Goal: Book appointment/travel/reservation

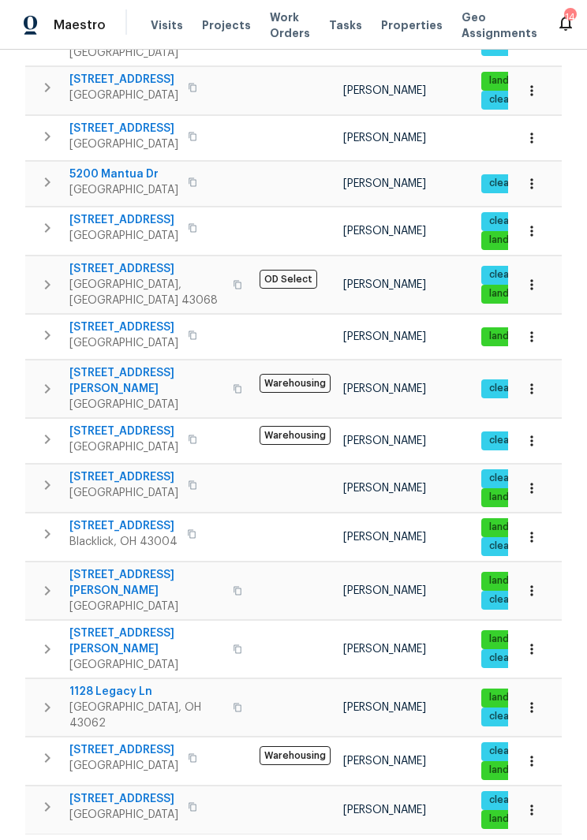
scroll to position [314, 0]
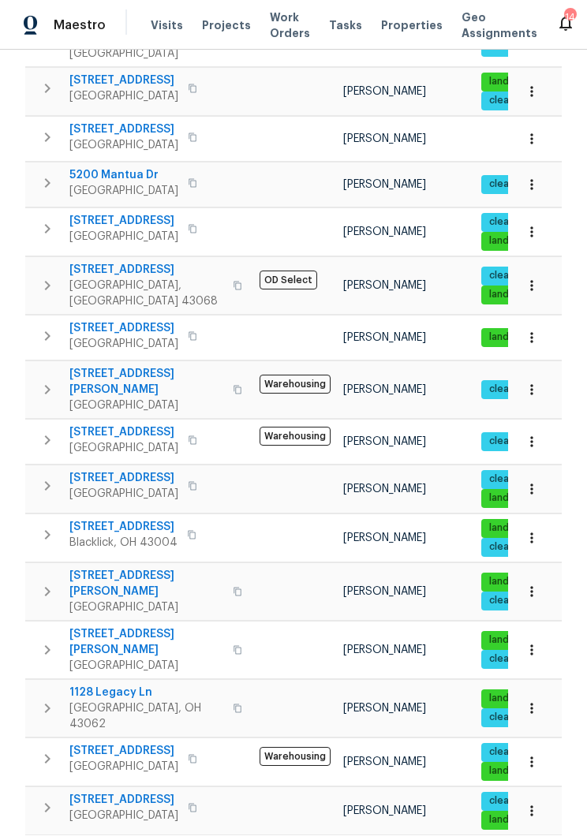
click at [149, 568] on span "1519 E Hudson St" at bounding box center [146, 584] width 154 height 32
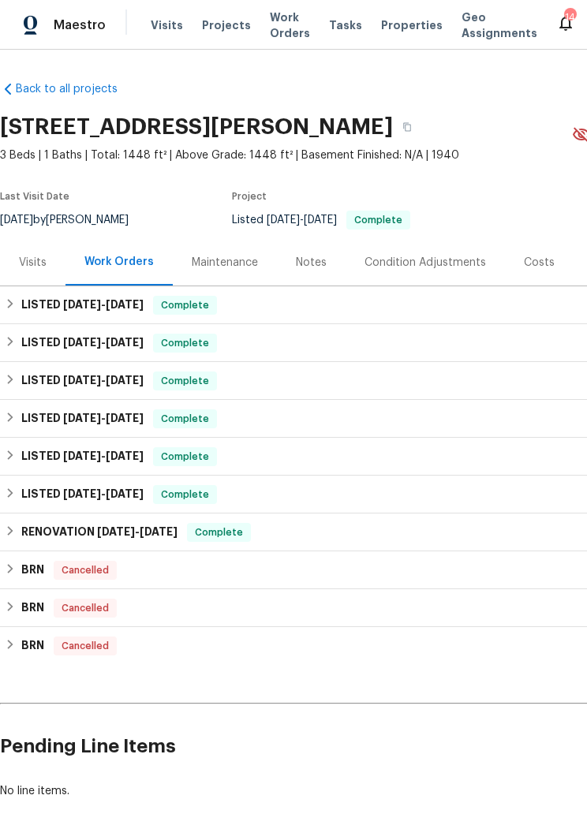
click at [35, 270] on div "Visits" at bounding box center [33, 263] width 28 height 16
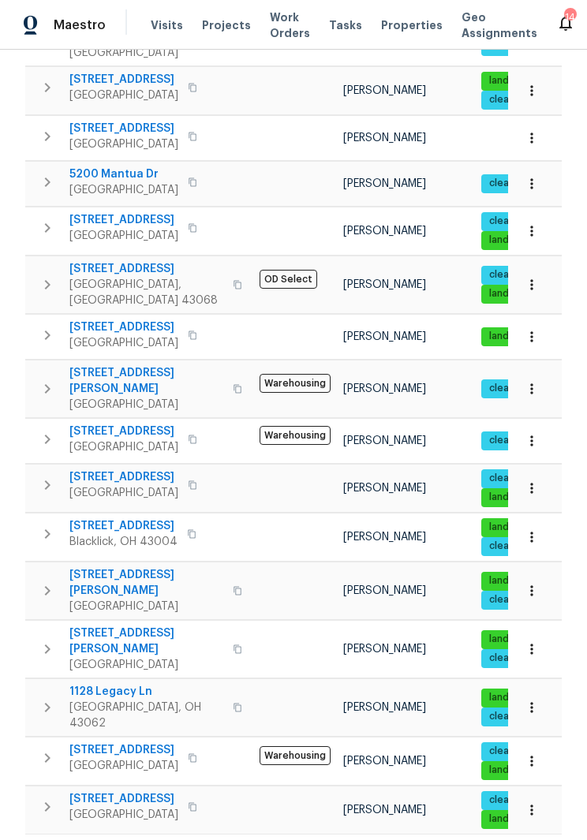
scroll to position [314, 0]
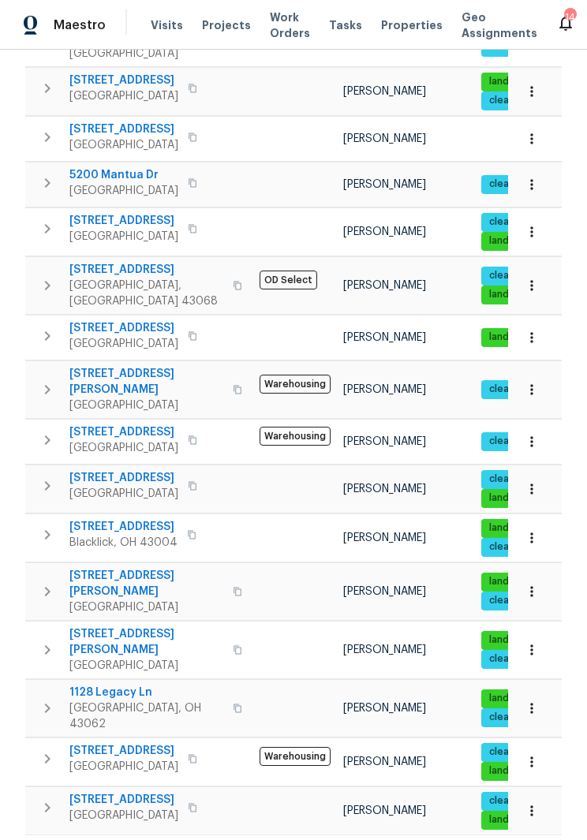
click at [157, 425] on span "3526 Rue De Fleur" at bounding box center [123, 433] width 109 height 16
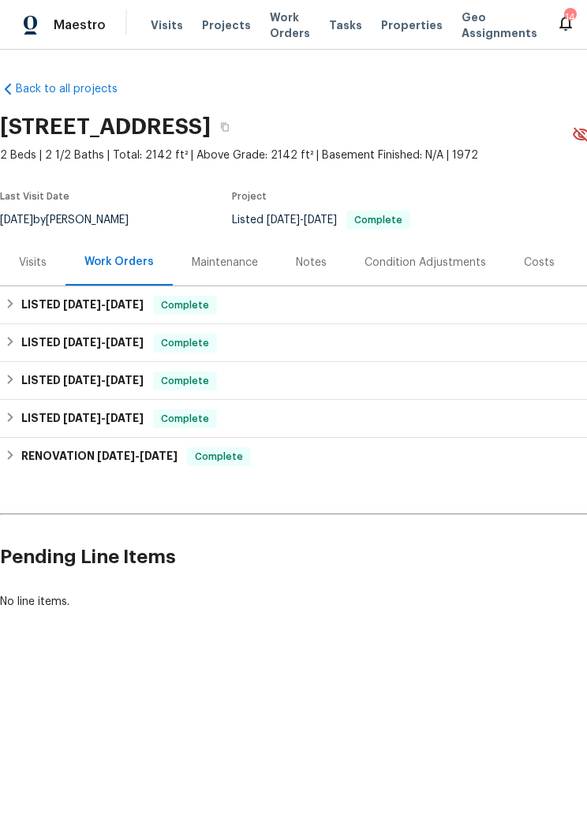
click at [32, 259] on div "Visits" at bounding box center [33, 263] width 28 height 16
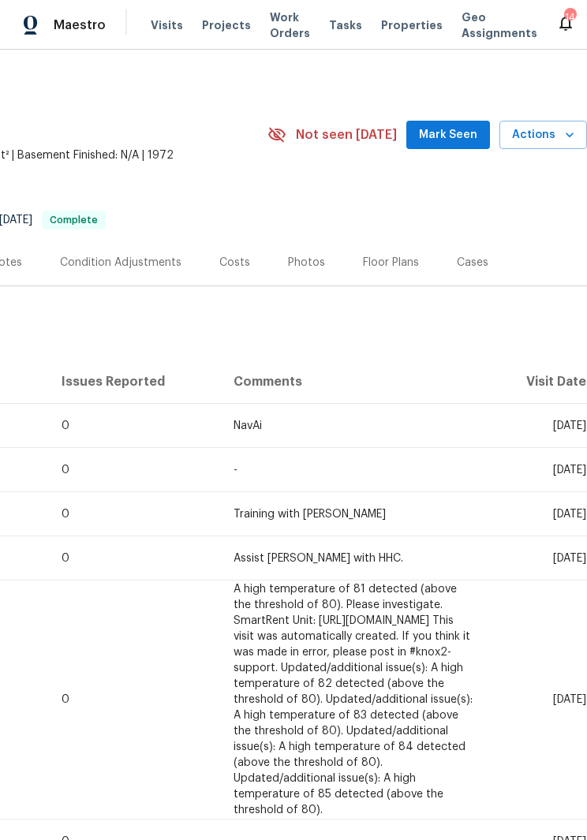
scroll to position [0, 305]
click at [550, 130] on span "Actions" at bounding box center [543, 135] width 62 height 20
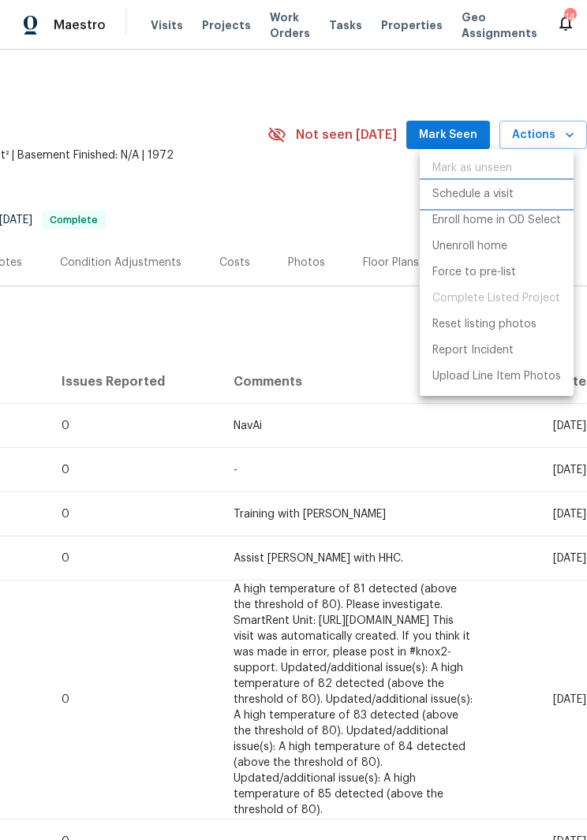
click at [521, 196] on li "Schedule a visit" at bounding box center [497, 194] width 154 height 26
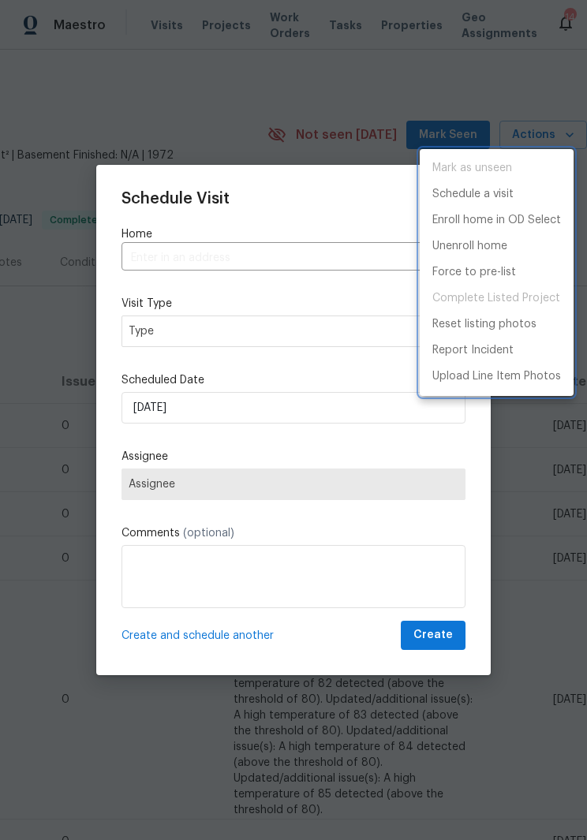
type input "[STREET_ADDRESS]"
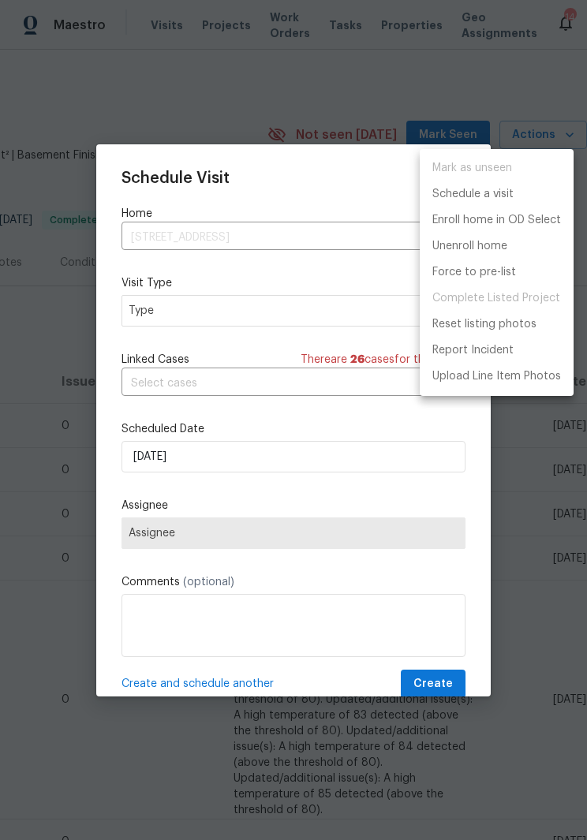
click at [572, 487] on div at bounding box center [293, 420] width 587 height 840
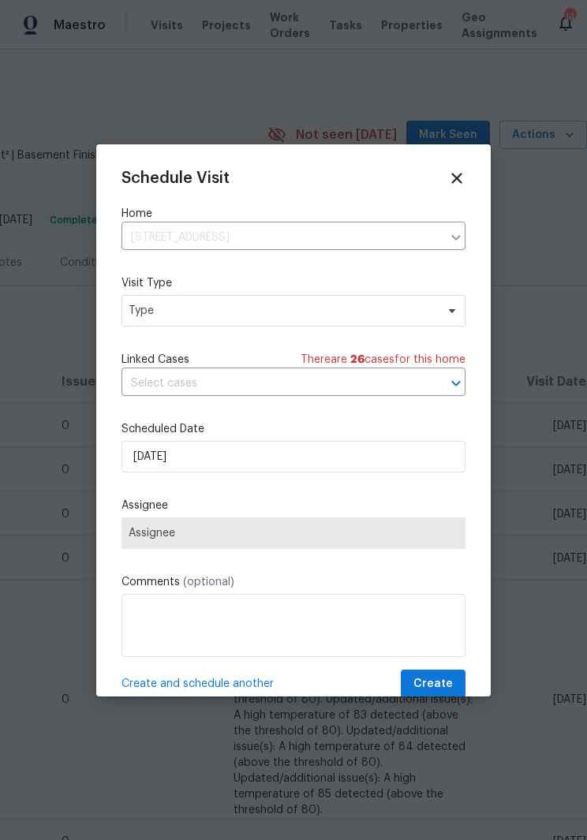
click at [465, 173] on icon at bounding box center [456, 178] width 17 height 17
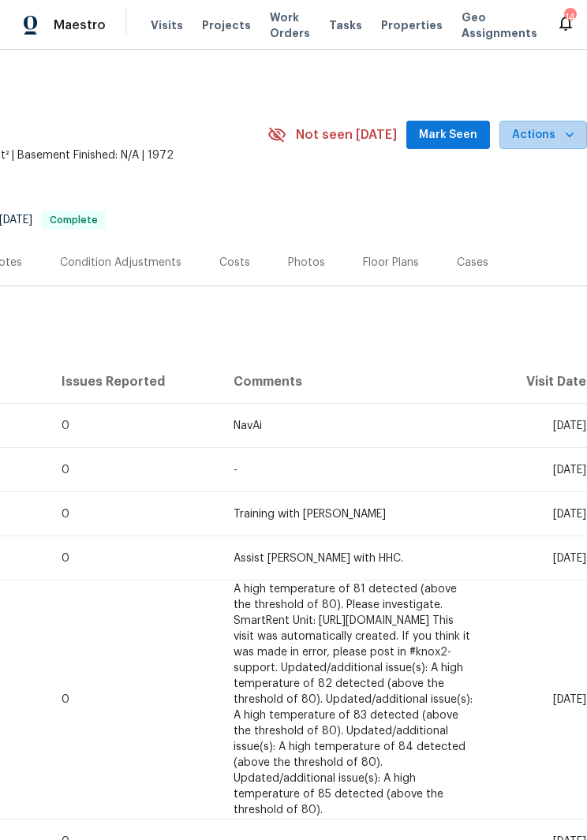
click at [552, 130] on span "Actions" at bounding box center [543, 135] width 62 height 20
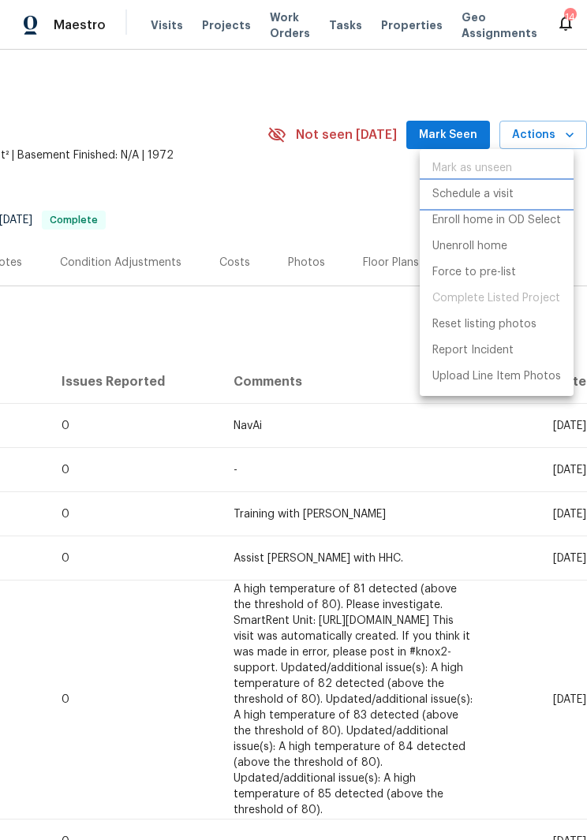
click at [499, 192] on p "Schedule a visit" at bounding box center [472, 194] width 81 height 17
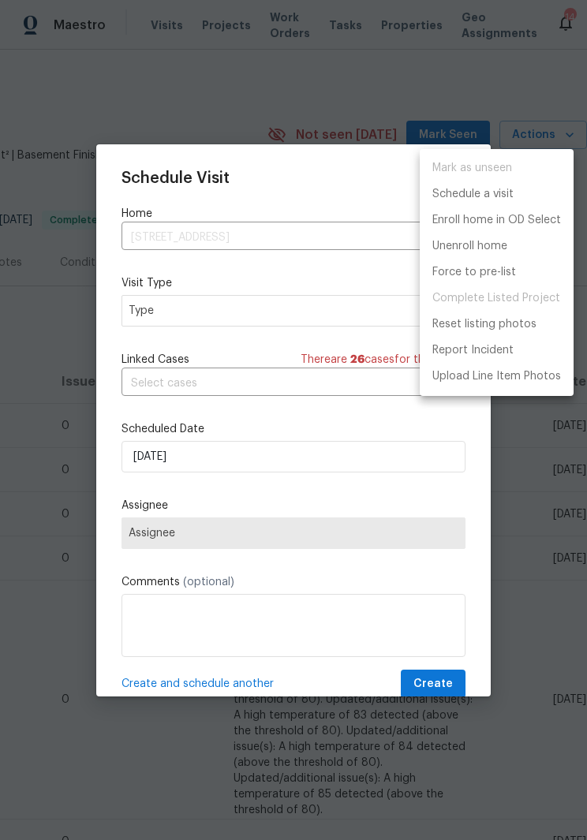
click at [340, 305] on div at bounding box center [293, 420] width 587 height 840
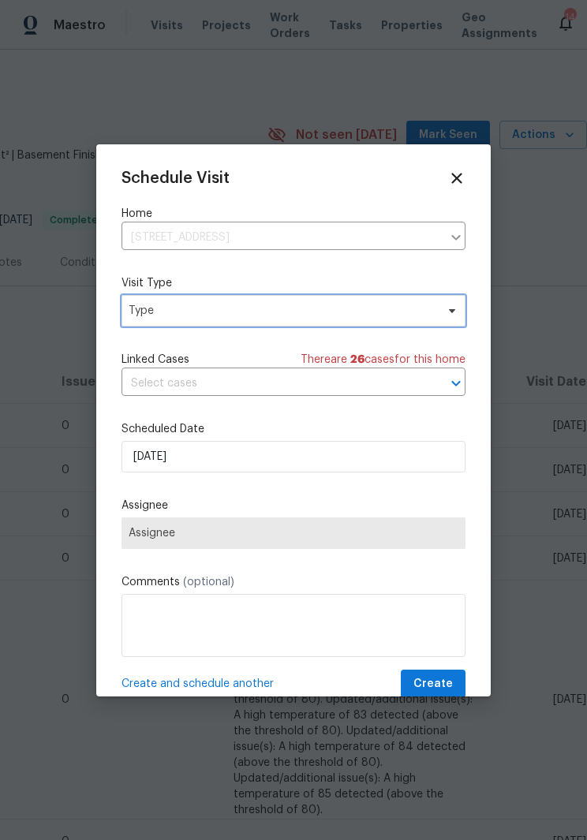
click at [446, 301] on span "Type" at bounding box center [294, 311] width 344 height 32
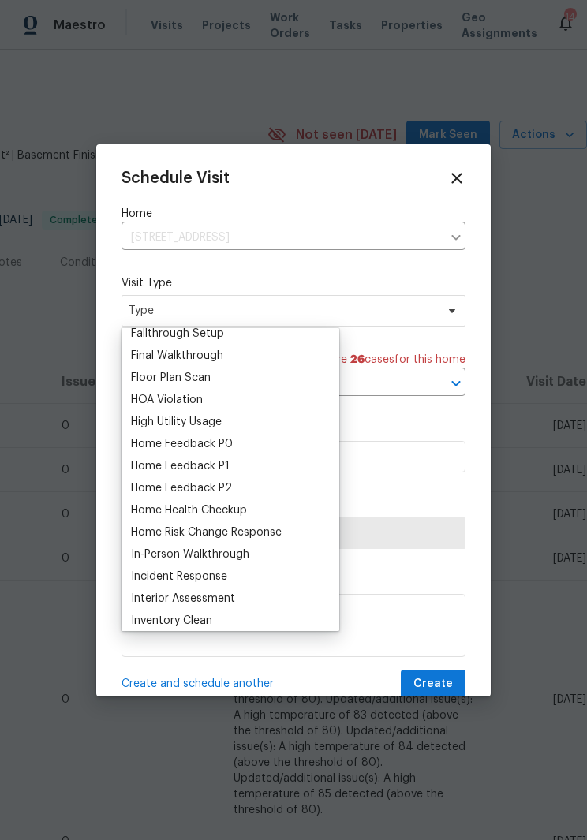
scroll to position [385, 0]
click at [245, 509] on div "Home Health Checkup" at bounding box center [189, 510] width 116 height 16
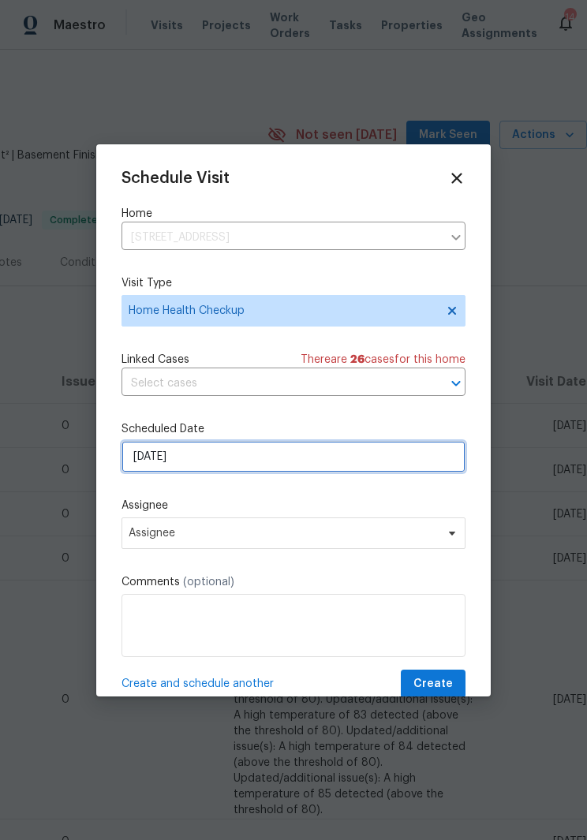
click at [433, 454] on input "10/14/2025" at bounding box center [294, 457] width 344 height 32
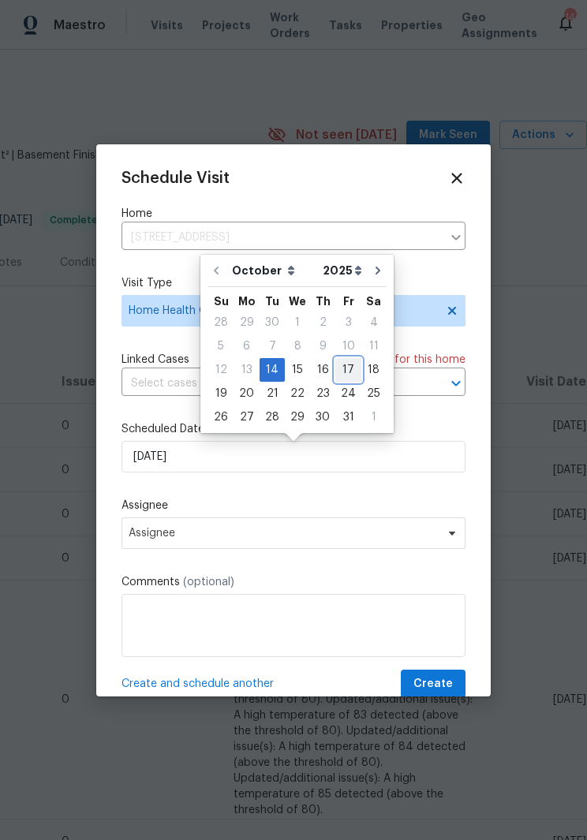
click at [341, 363] on div "17" at bounding box center [348, 370] width 26 height 22
type input "10/17/2025"
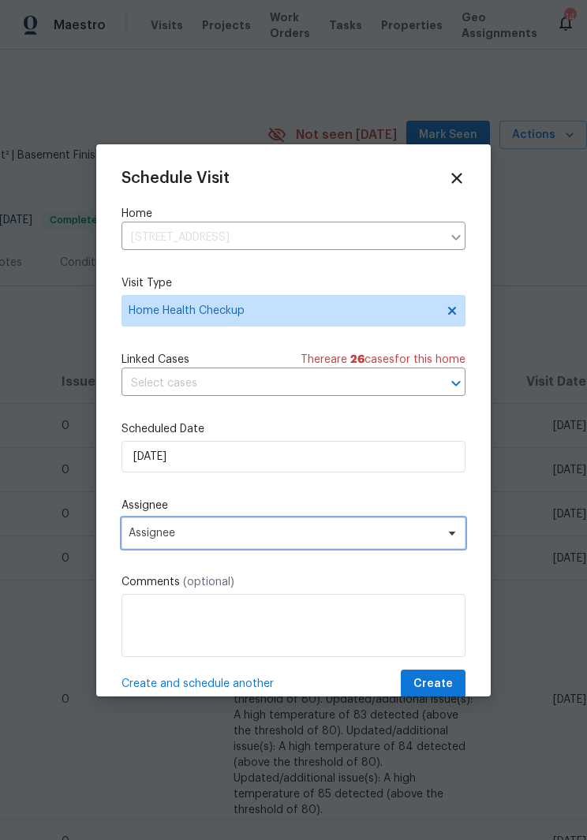
click at [442, 534] on span at bounding box center [449, 533] width 17 height 13
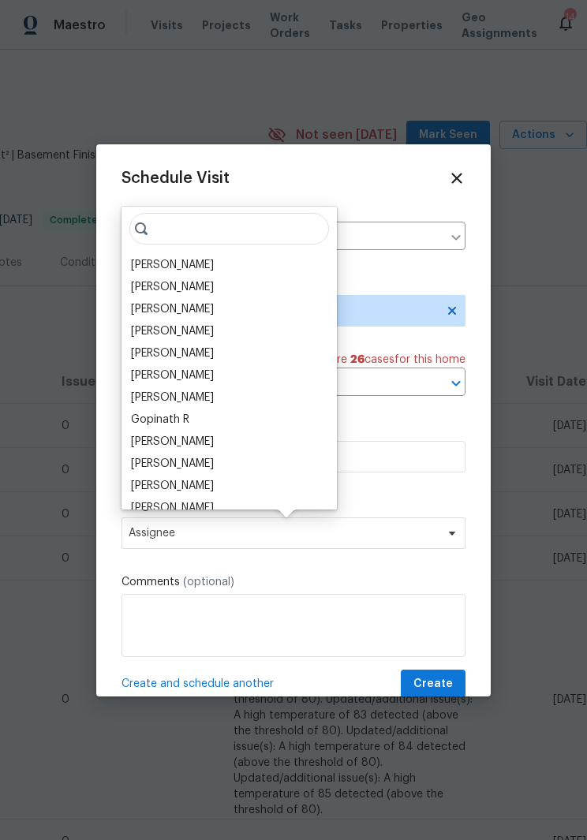
click at [214, 484] on div "[PERSON_NAME]" at bounding box center [172, 486] width 83 height 16
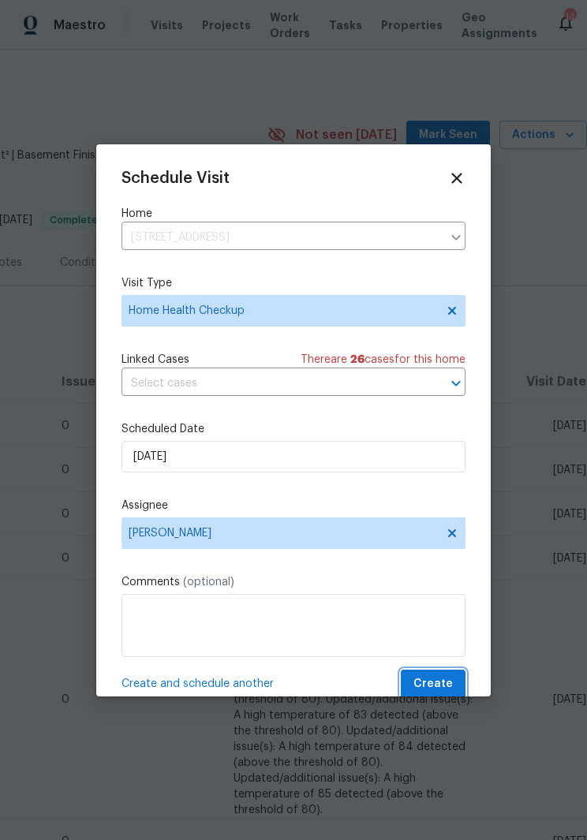
click at [460, 677] on button "Create" at bounding box center [433, 684] width 65 height 29
